Goal: Navigation & Orientation: Find specific page/section

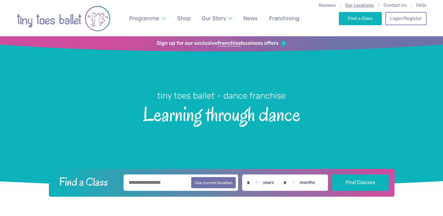
click at [364, 4] on span "Our Locations" at bounding box center [360, 5] width 29 height 5
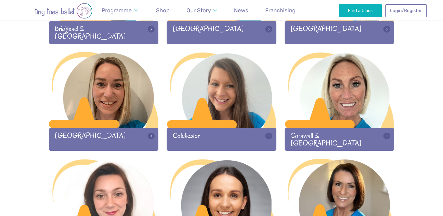
scroll to position [275, 0]
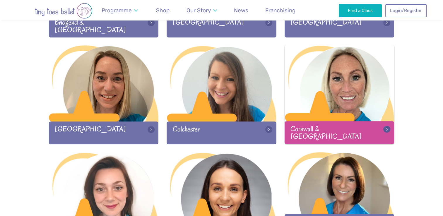
click at [344, 98] on div at bounding box center [340, 83] width 110 height 77
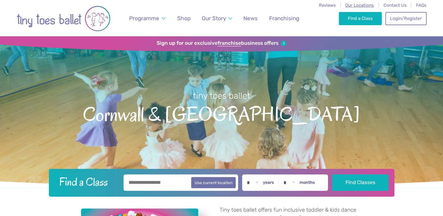
click at [363, 5] on span "Our Locations" at bounding box center [360, 5] width 29 height 5
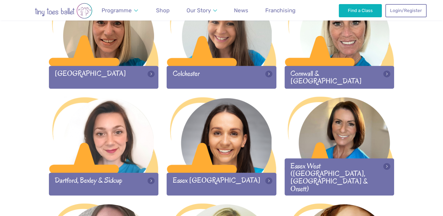
scroll to position [283, 0]
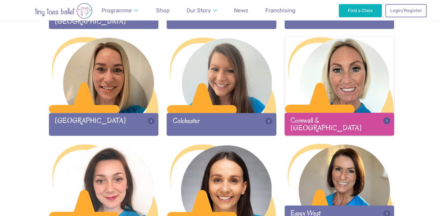
click at [315, 81] on div at bounding box center [340, 75] width 110 height 77
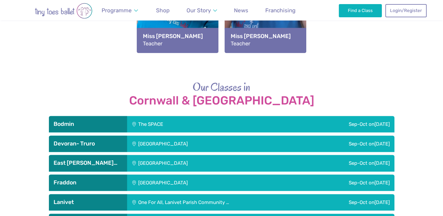
scroll to position [755, 0]
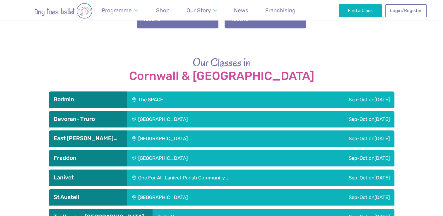
click at [244, 150] on div "[GEOGRAPHIC_DATA]" at bounding box center [202, 158] width 151 height 16
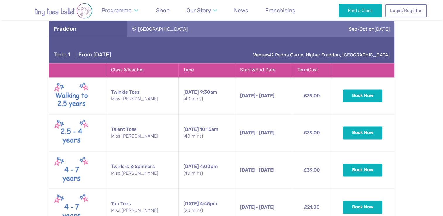
scroll to position [888, 0]
